Goal: Task Accomplishment & Management: Use online tool/utility

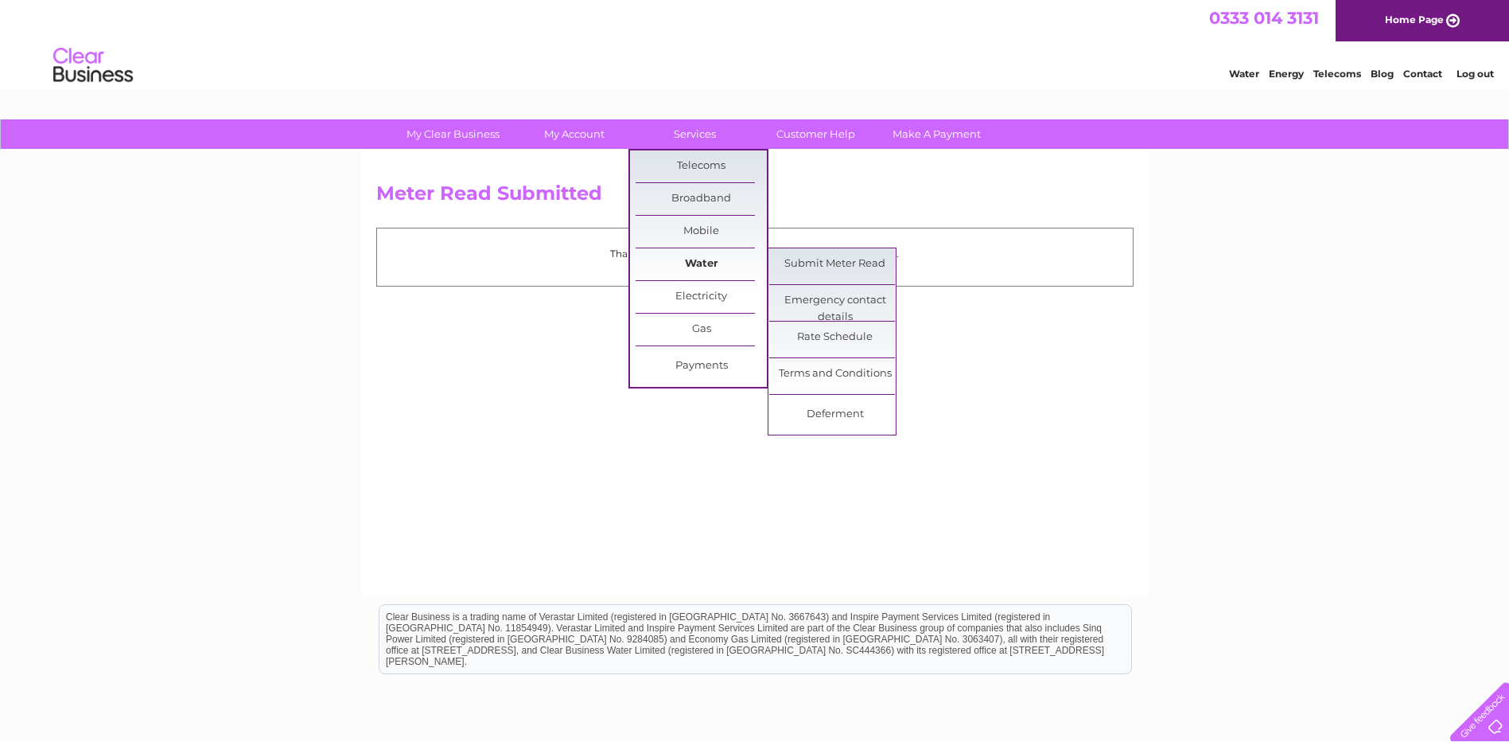
click at [699, 260] on link "Water" at bounding box center [701, 264] width 131 height 32
click at [830, 262] on link "Submit Meter Read" at bounding box center [834, 264] width 131 height 32
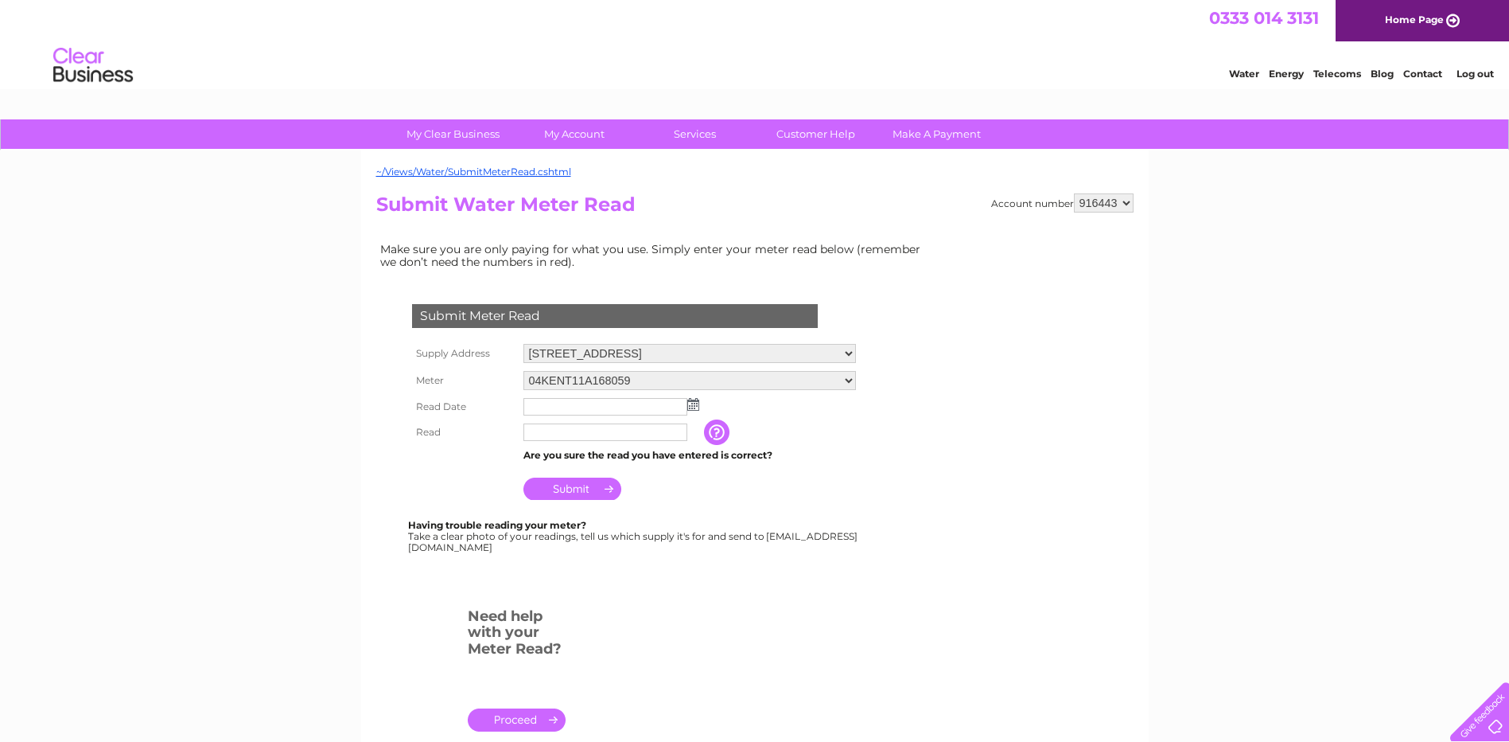
click at [574, 406] on input "text" at bounding box center [606, 407] width 164 height 18
click at [555, 432] on input "text" at bounding box center [606, 434] width 164 height 18
type input "3023"
click at [693, 407] on img at bounding box center [694, 404] width 12 height 13
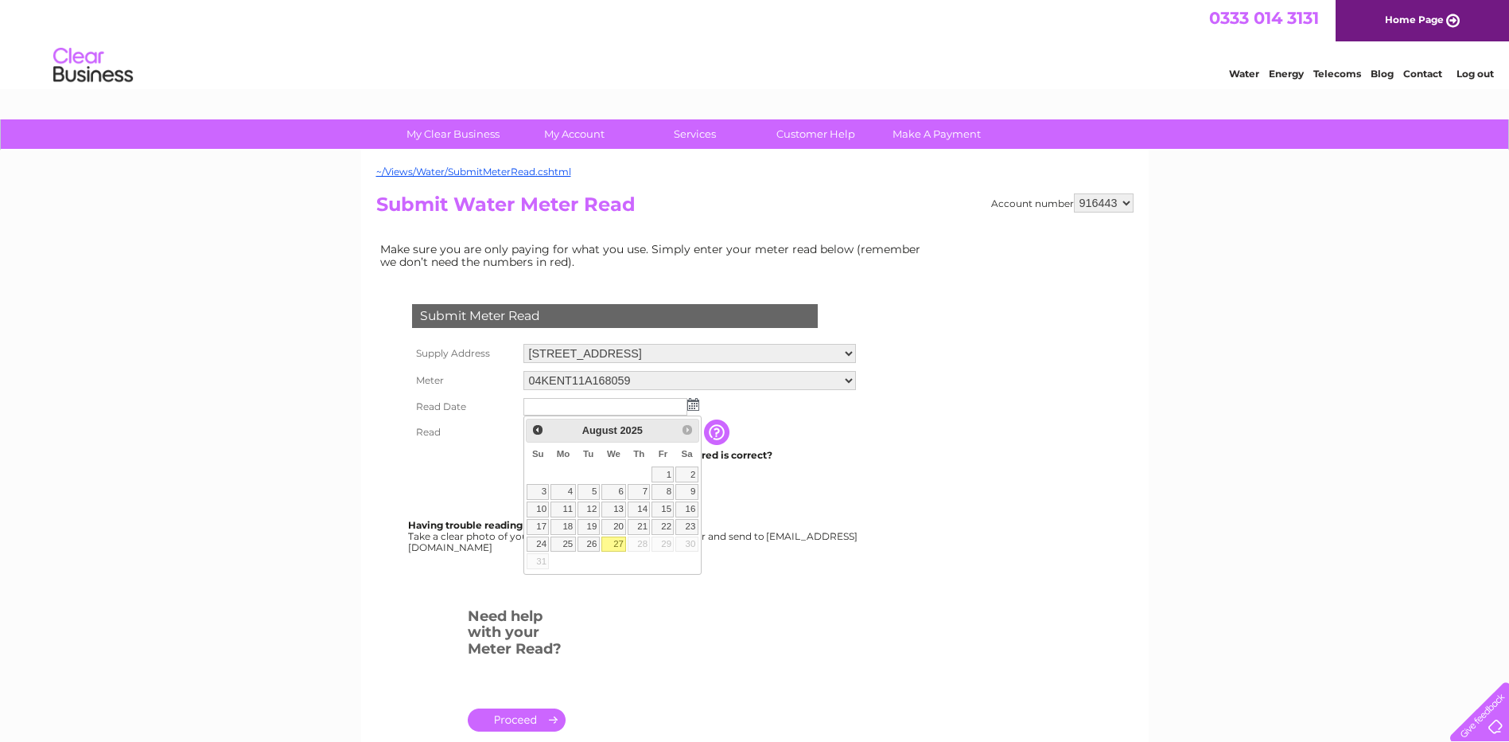
click at [614, 545] on link "27" at bounding box center [614, 544] width 25 height 16
type input "2025/08/27"
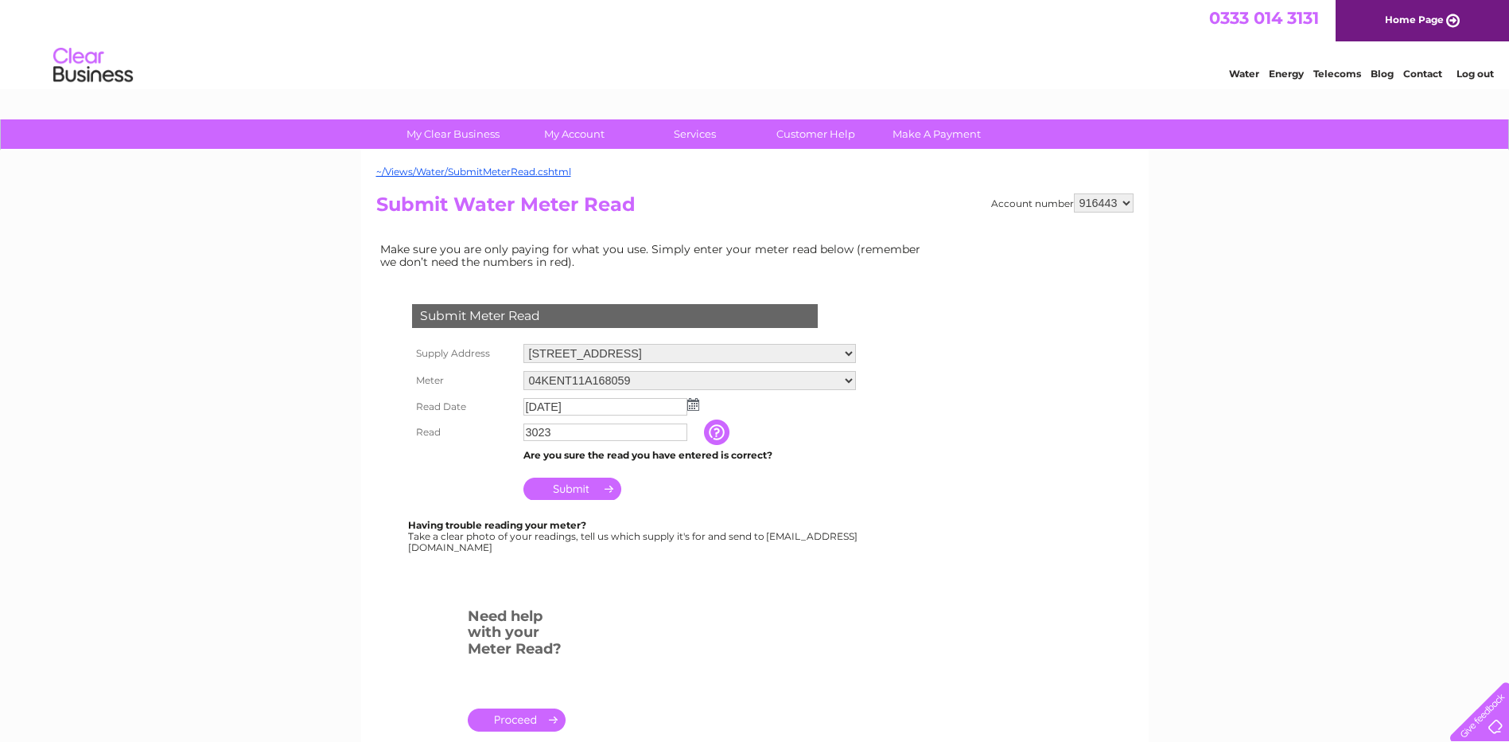
click at [580, 493] on input "Submit" at bounding box center [573, 488] width 98 height 22
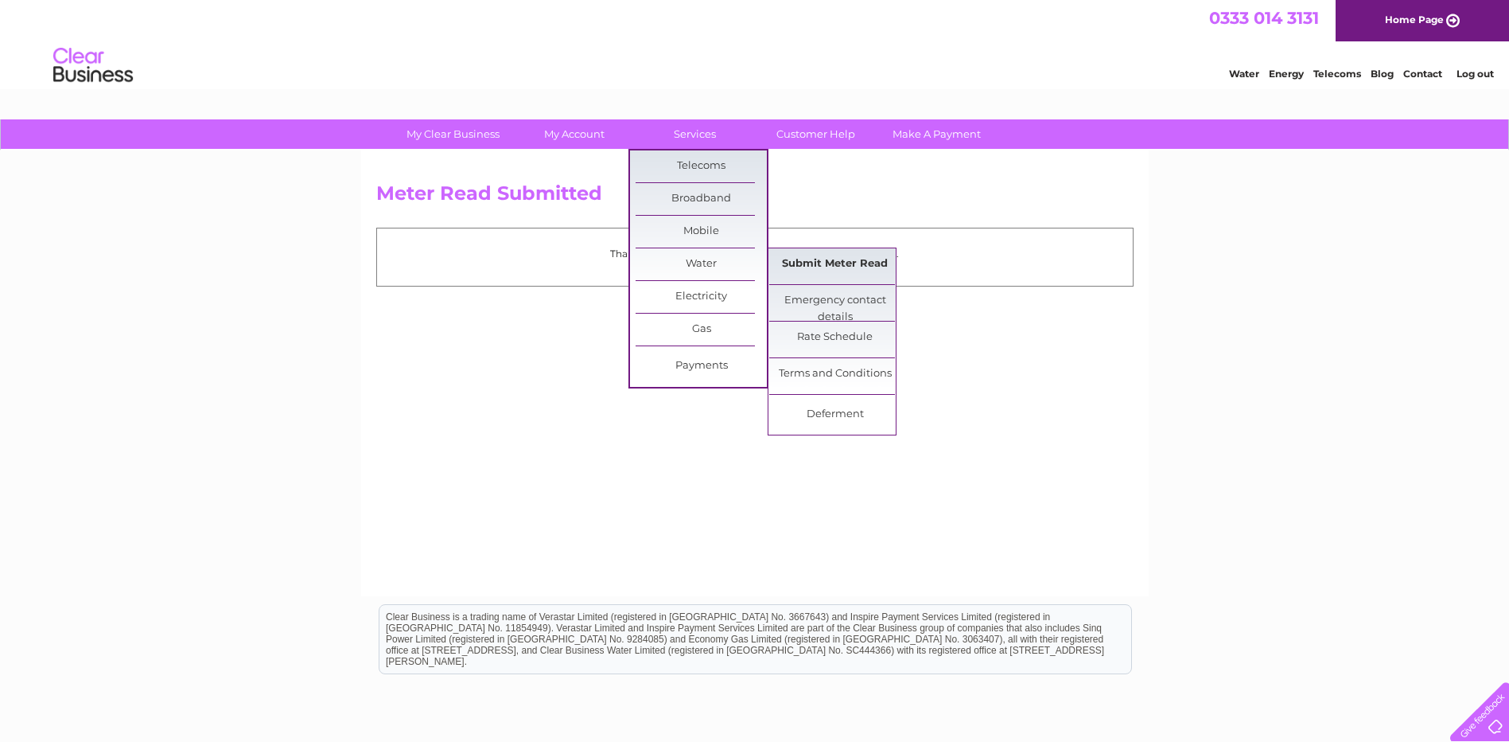
click at [821, 264] on link "Submit Meter Read" at bounding box center [834, 264] width 131 height 32
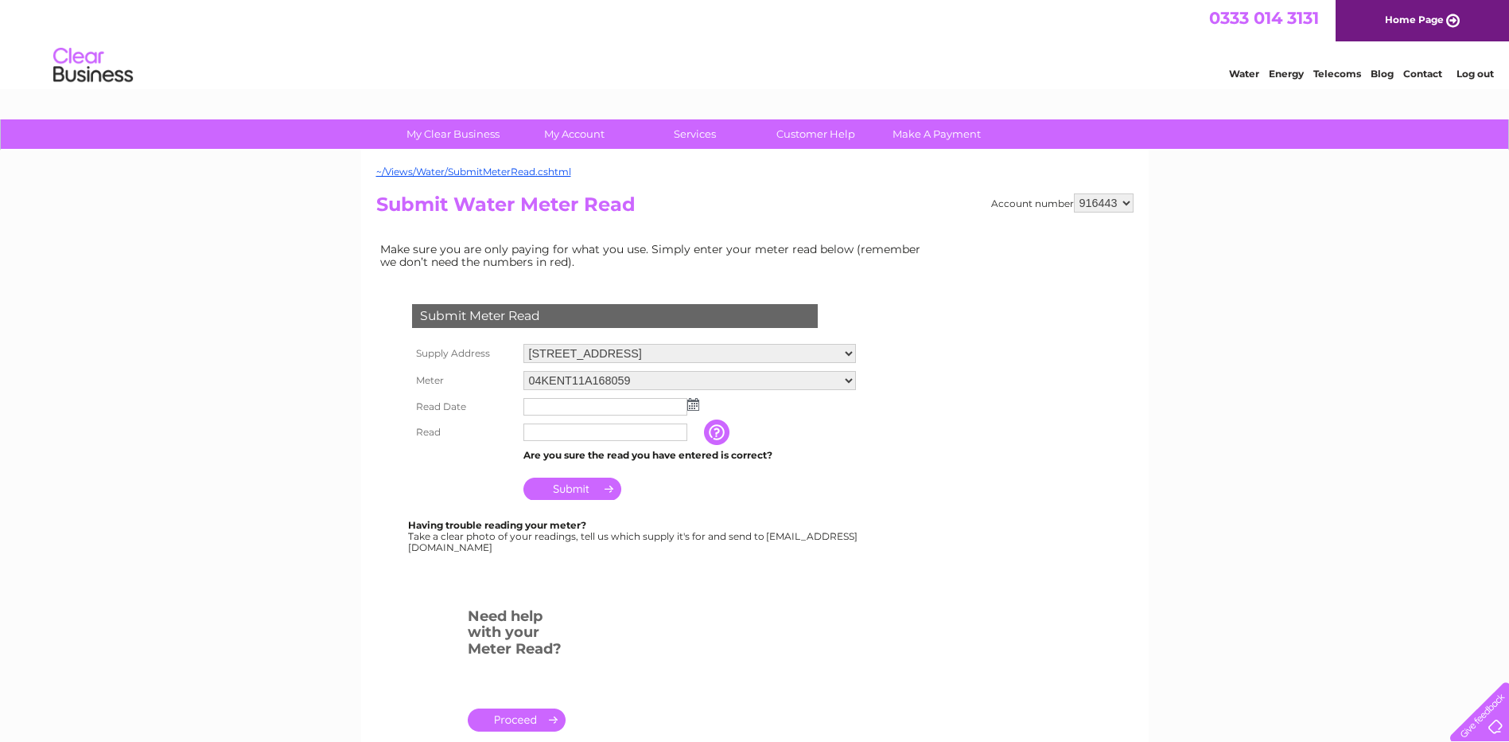
click at [709, 346] on select "Yard, [GEOGRAPHIC_DATA], [GEOGRAPHIC_DATA][PERSON_NAME] [GEOGRAPHIC_DATA], [STR…" at bounding box center [690, 353] width 333 height 19
click at [765, 353] on select "Yard, Lochavullin Road, Oban, PA34 4LP Buildings & Yard Store, Scottish Gas Boa…" at bounding box center [690, 354] width 333 height 21
select select "536014"
click at [524, 344] on select "Yard, Lochavullin Road, Oban, PA34 4LP Buildings & Yard Store, Scottish Gas Boa…" at bounding box center [690, 354] width 333 height 21
click at [555, 410] on input "text" at bounding box center [606, 407] width 164 height 18
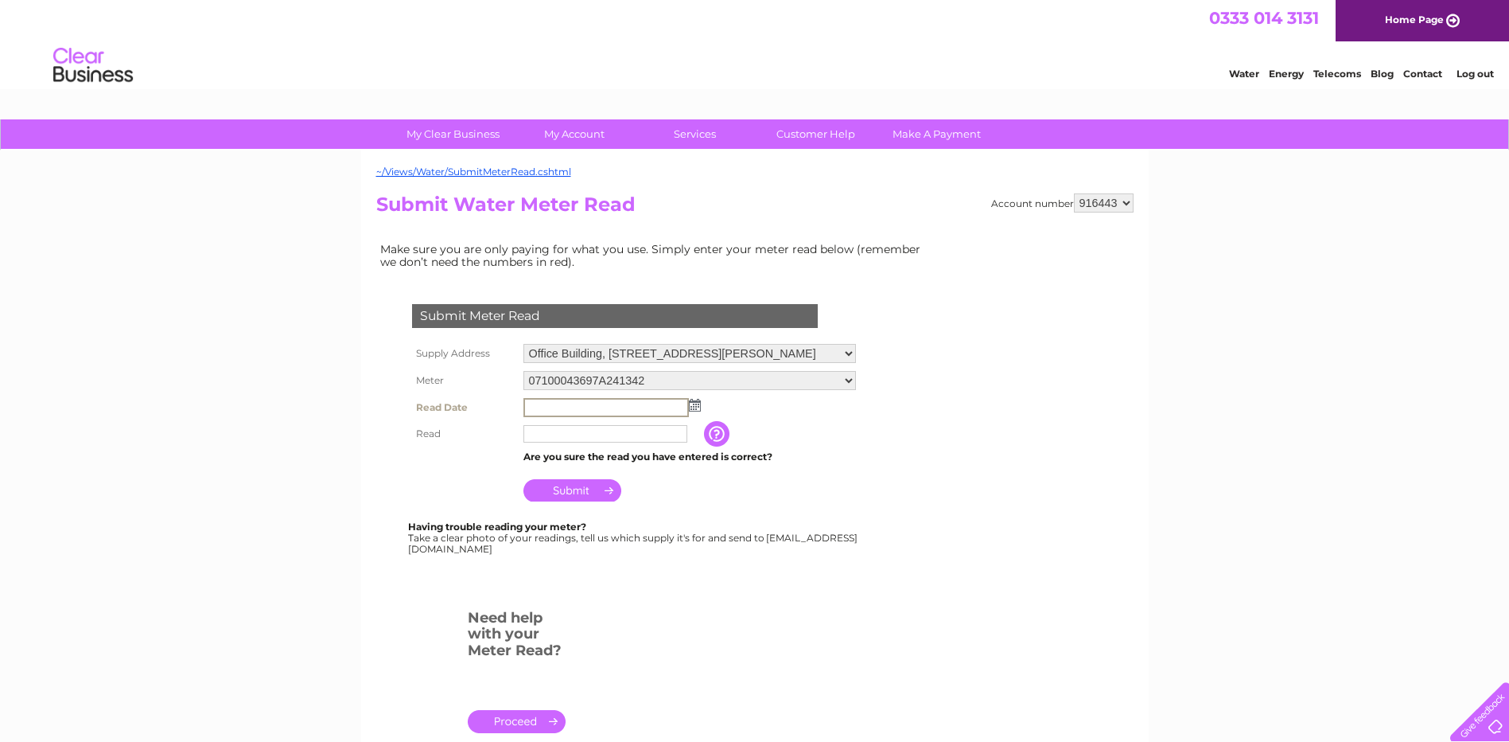
click at [691, 408] on img at bounding box center [695, 405] width 12 height 13
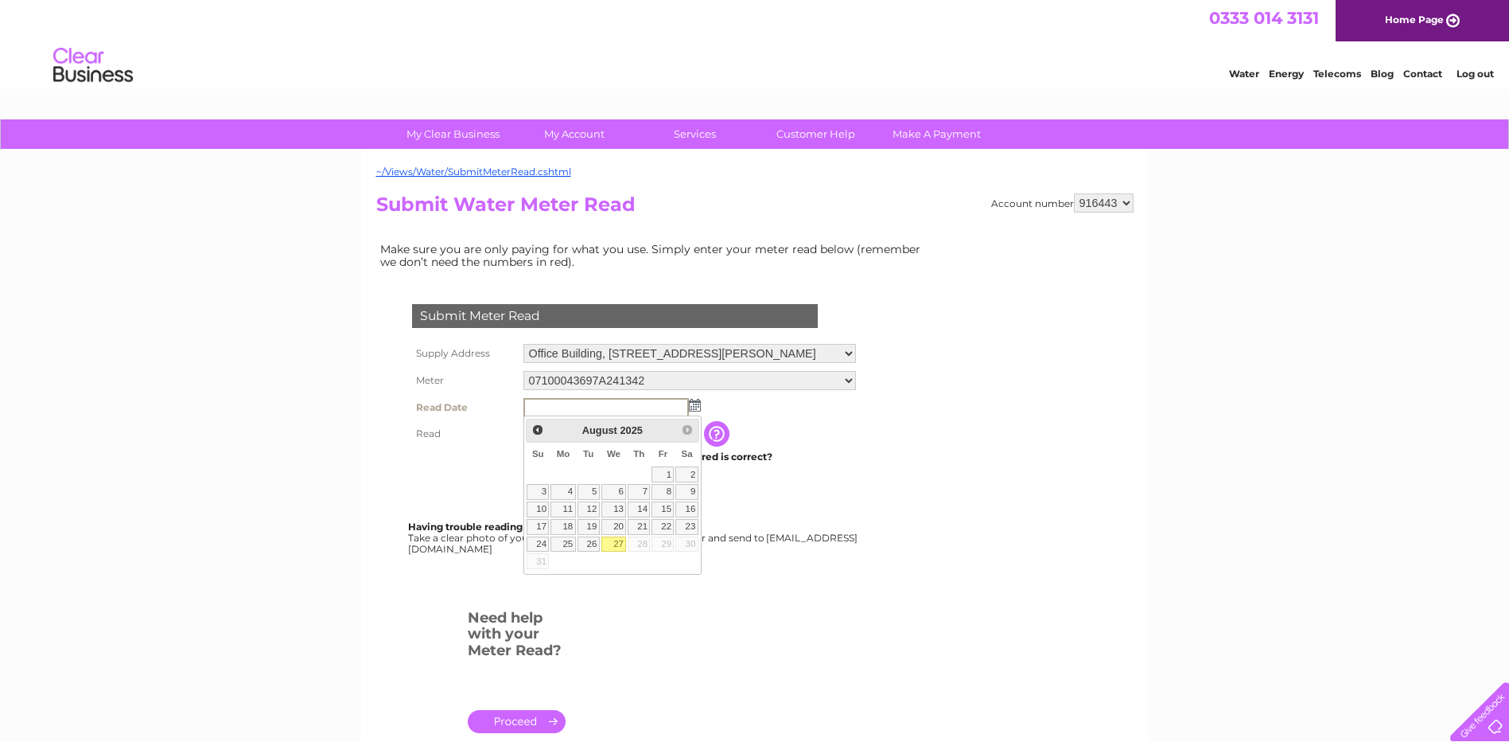
click at [615, 540] on link "27" at bounding box center [614, 544] width 25 height 16
type input "2025/08/27"
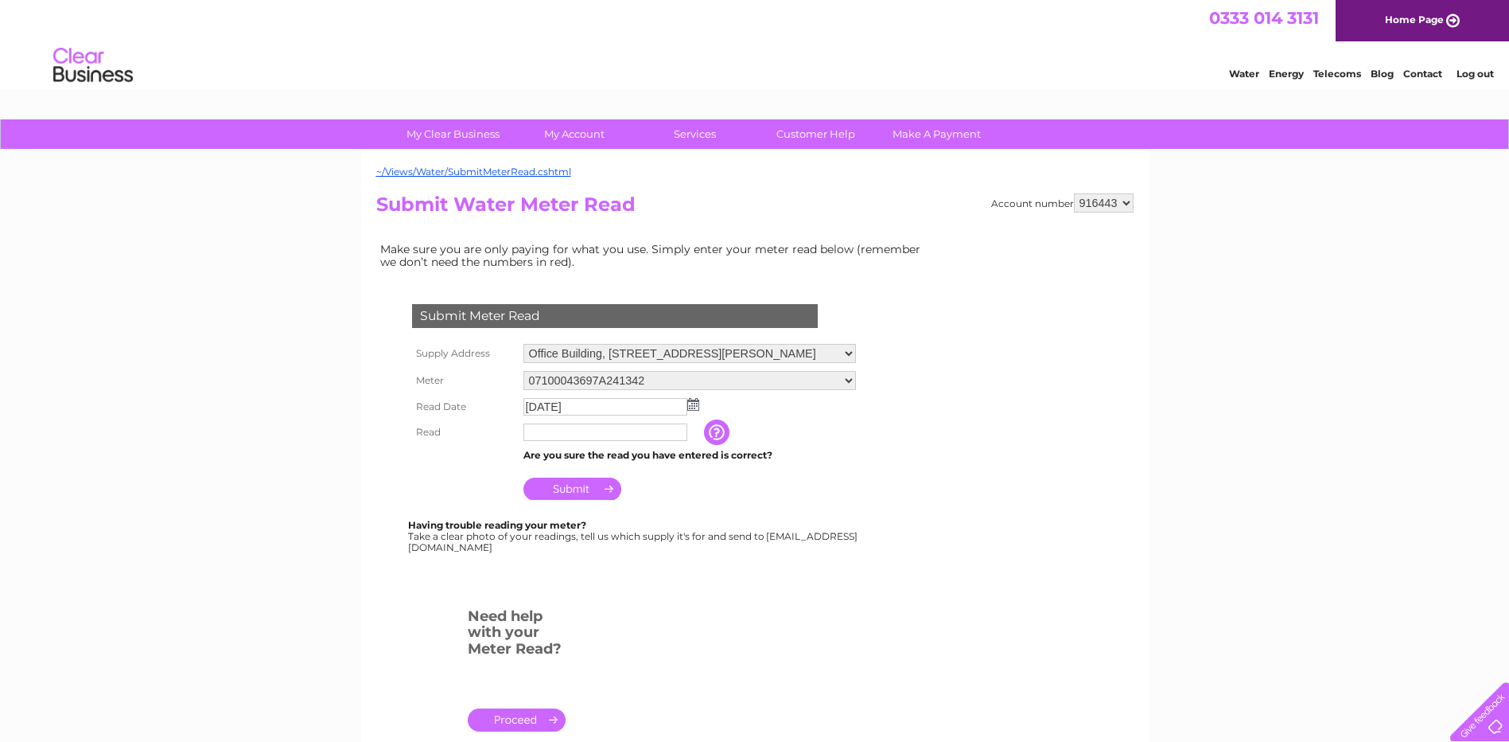
click at [543, 434] on input "text" at bounding box center [606, 432] width 164 height 18
type input "02622"
click at [582, 490] on input "Submit" at bounding box center [573, 488] width 98 height 22
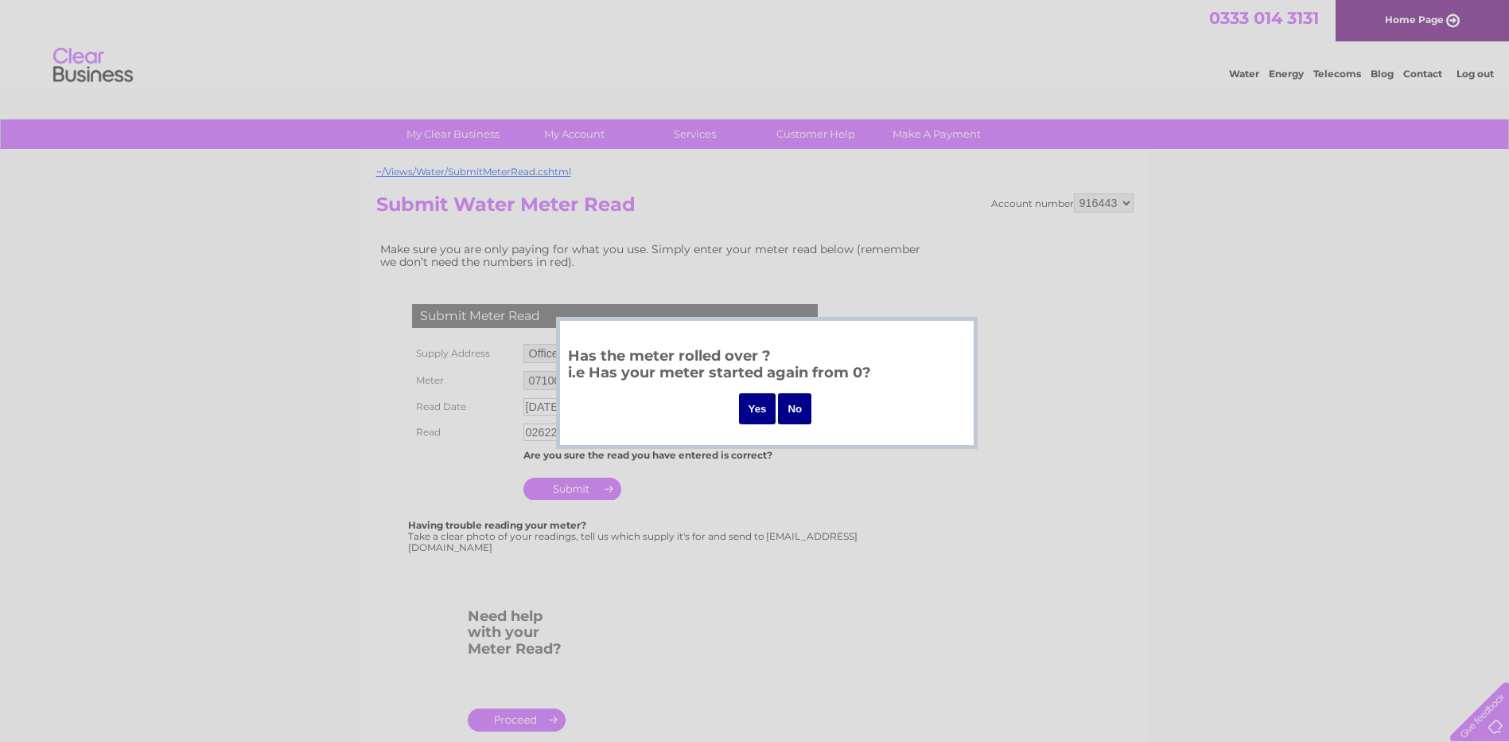
click at [807, 482] on div at bounding box center [754, 371] width 1509 height 742
click at [456, 436] on div at bounding box center [754, 371] width 1509 height 742
click at [795, 418] on input "No" at bounding box center [794, 408] width 33 height 31
